Goal: Navigation & Orientation: Find specific page/section

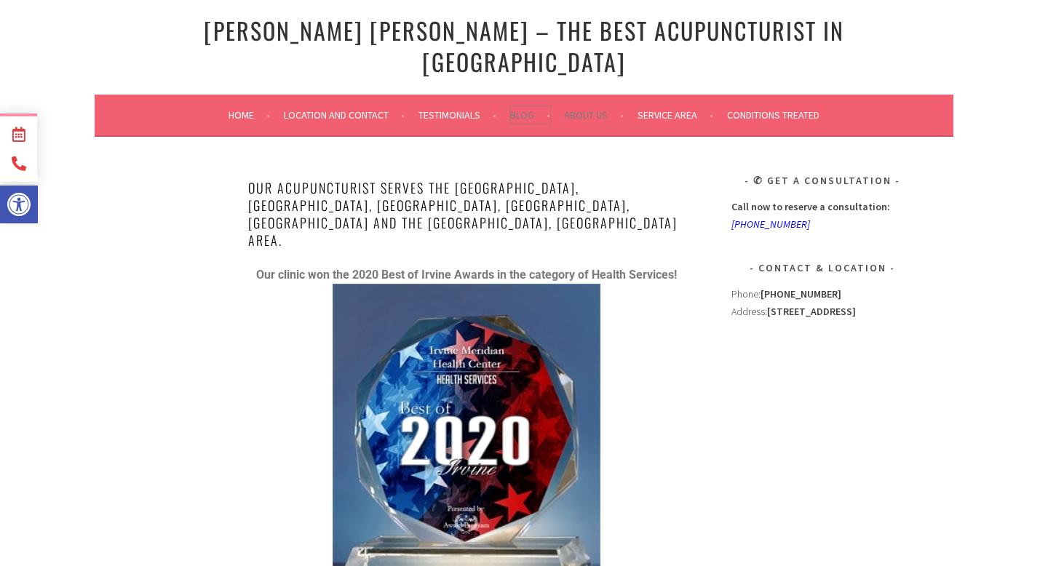
click at [517, 106] on link "Blog" at bounding box center [530, 114] width 40 height 17
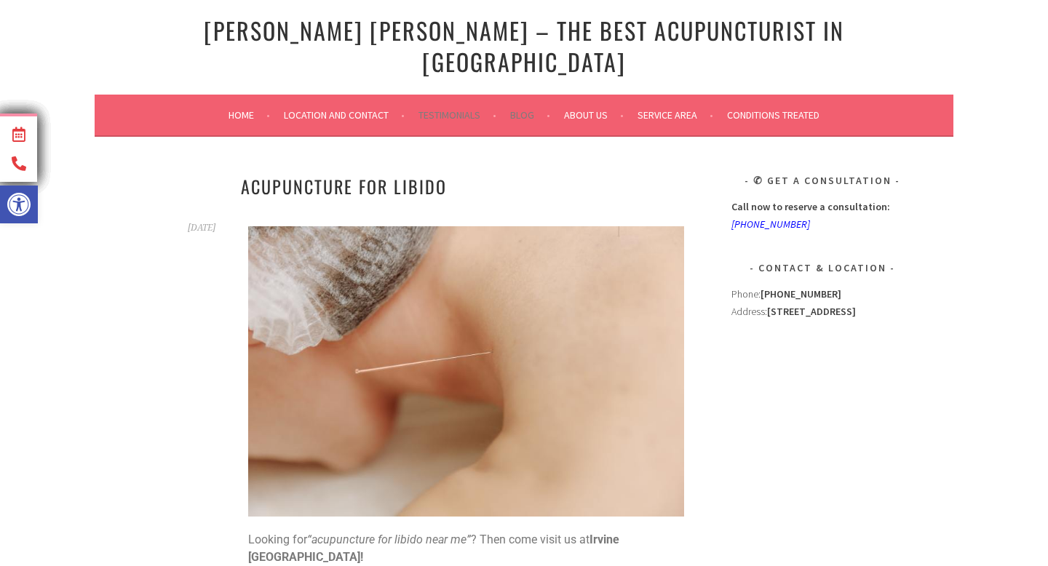
click at [454, 99] on li "Testimonials" at bounding box center [463, 115] width 90 height 35
click at [440, 106] on link "Testimonials" at bounding box center [457, 114] width 78 height 17
